Goal: Task Accomplishment & Management: Use online tool/utility

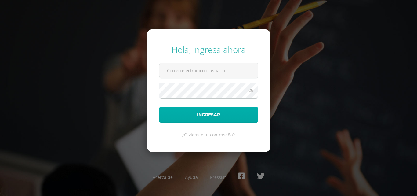
type input "vhernandez@donbosco.edu.gt"
click at [211, 114] on button "Ingresar" at bounding box center [208, 115] width 99 height 16
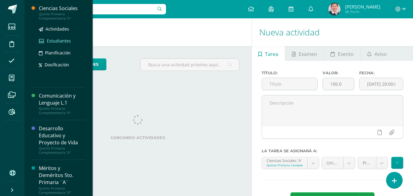
click at [56, 39] on span "Estudiantes" at bounding box center [59, 41] width 24 height 6
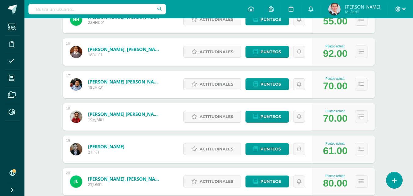
scroll to position [550, 0]
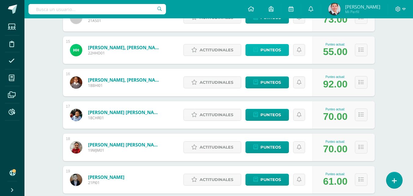
click at [271, 52] on span "Punteos" at bounding box center [270, 49] width 20 height 11
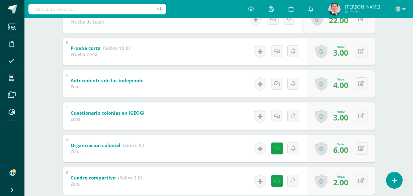
scroll to position [275, 0]
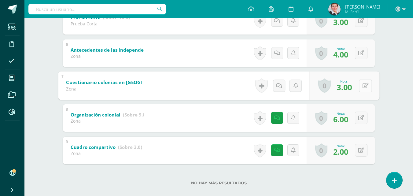
click at [360, 85] on button at bounding box center [364, 85] width 13 height 13
type input "6"
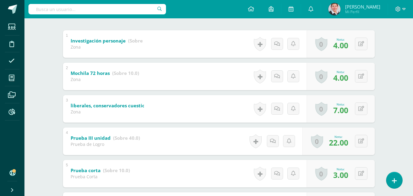
scroll to position [92, 0]
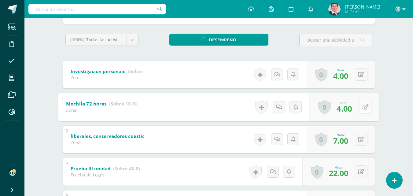
click at [360, 104] on button at bounding box center [364, 106] width 13 height 13
type input "6"
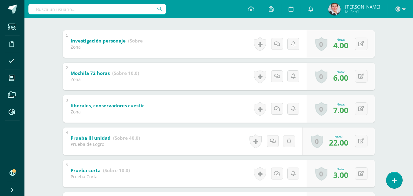
scroll to position [0, 0]
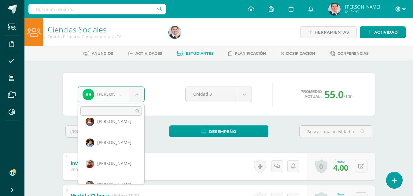
scroll to position [356, 0]
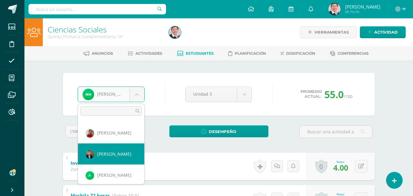
select select "138"
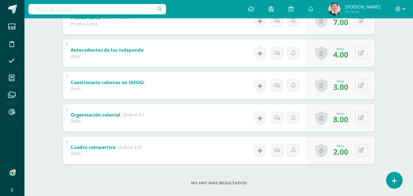
scroll to position [284, 0]
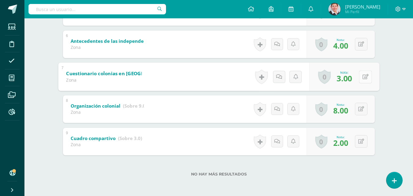
click at [359, 75] on button at bounding box center [364, 76] width 13 height 13
type input "5"
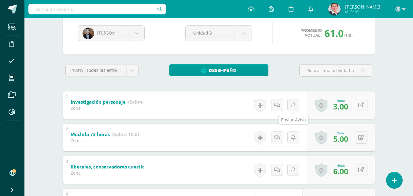
scroll to position [0, 0]
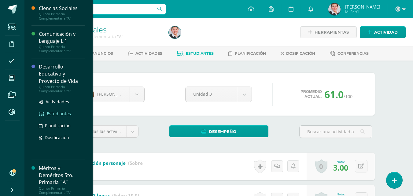
click at [60, 114] on span "Estudiantes" at bounding box center [59, 114] width 24 height 6
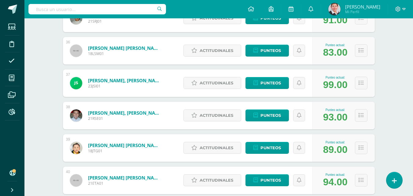
scroll to position [1300, 0]
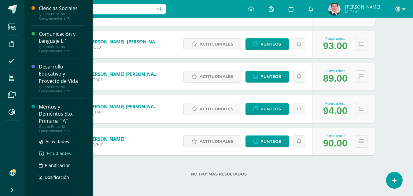
click at [60, 152] on span "Estudiantes" at bounding box center [59, 153] width 24 height 6
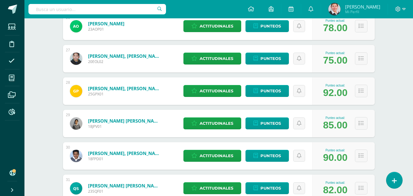
scroll to position [1021, 0]
